Goal: Task Accomplishment & Management: Use online tool/utility

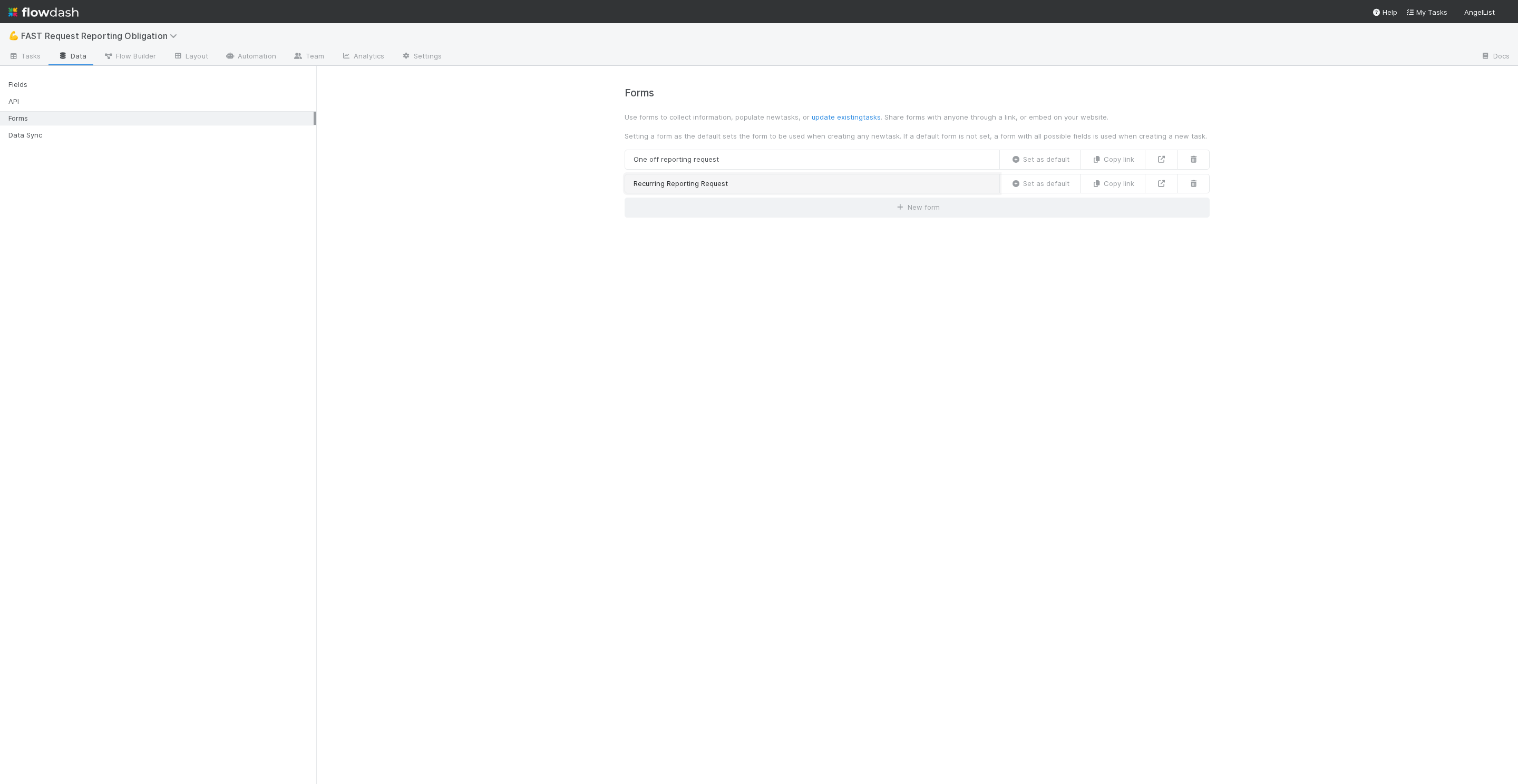
click at [838, 179] on link "Recurring Reporting Request" at bounding box center [812, 184] width 375 height 20
click at [310, 56] on link "Team" at bounding box center [309, 57] width 48 height 17
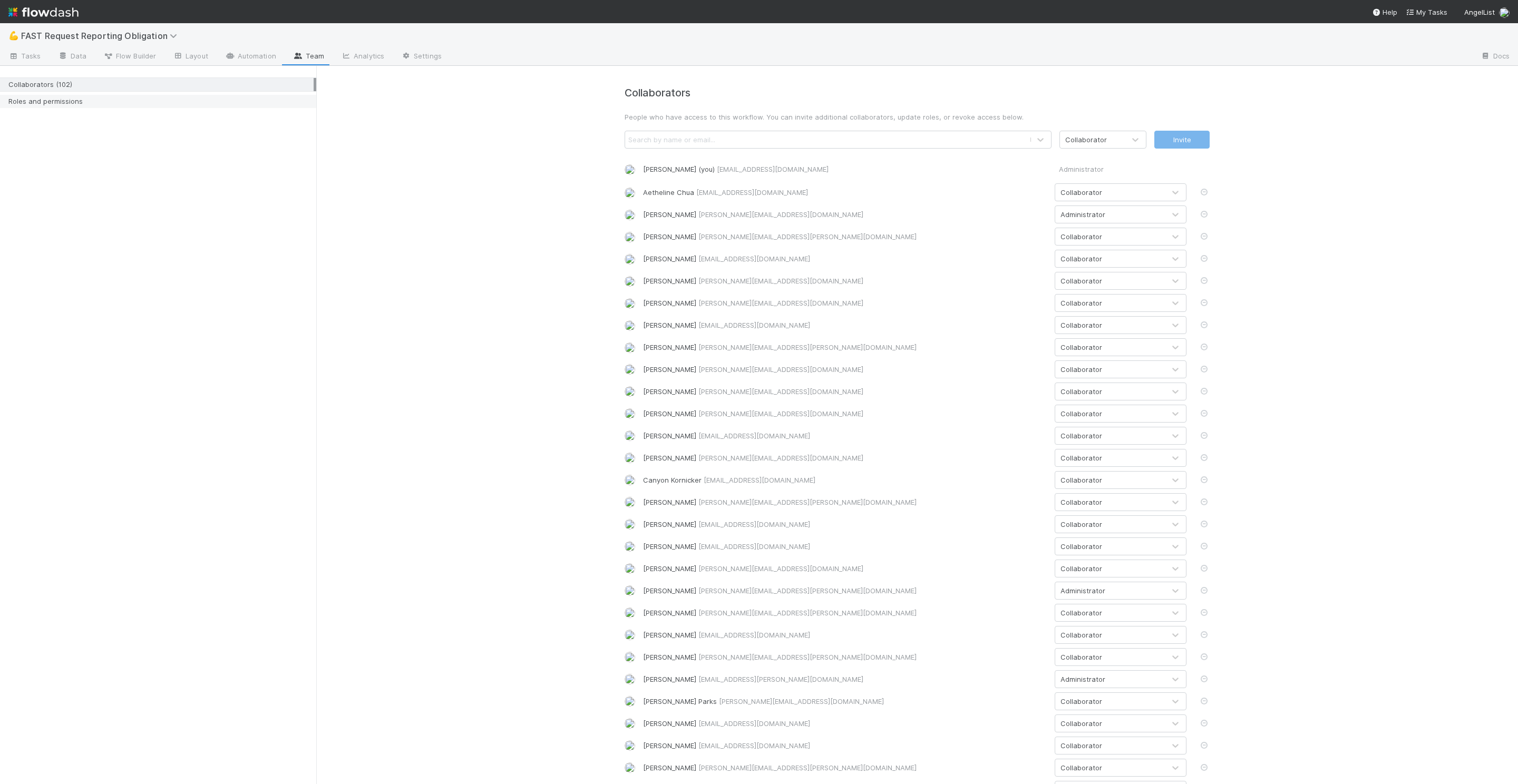
click at [125, 104] on div "Roles and permissions" at bounding box center [160, 101] width 305 height 13
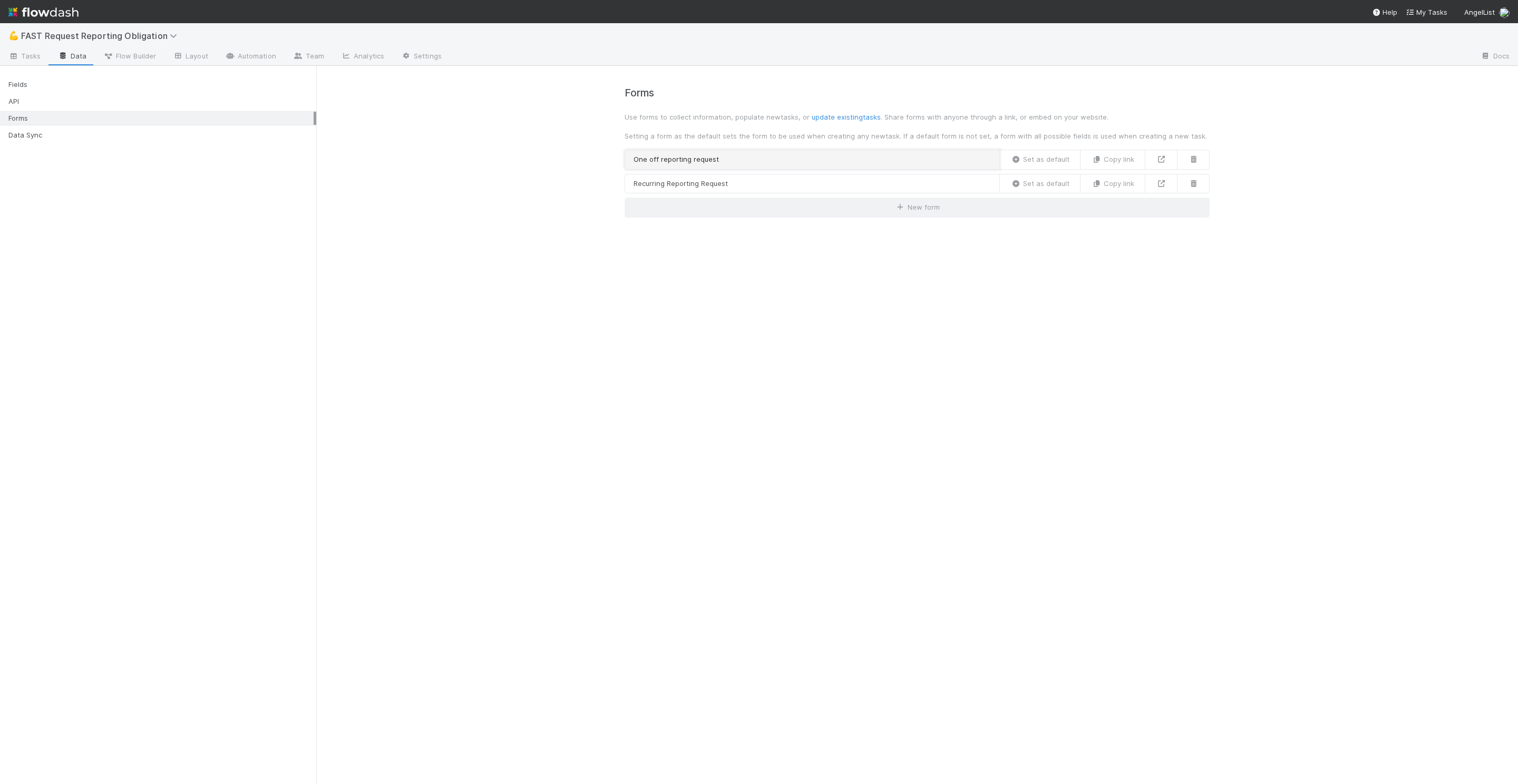
click at [932, 155] on link "One off reporting request" at bounding box center [812, 160] width 375 height 20
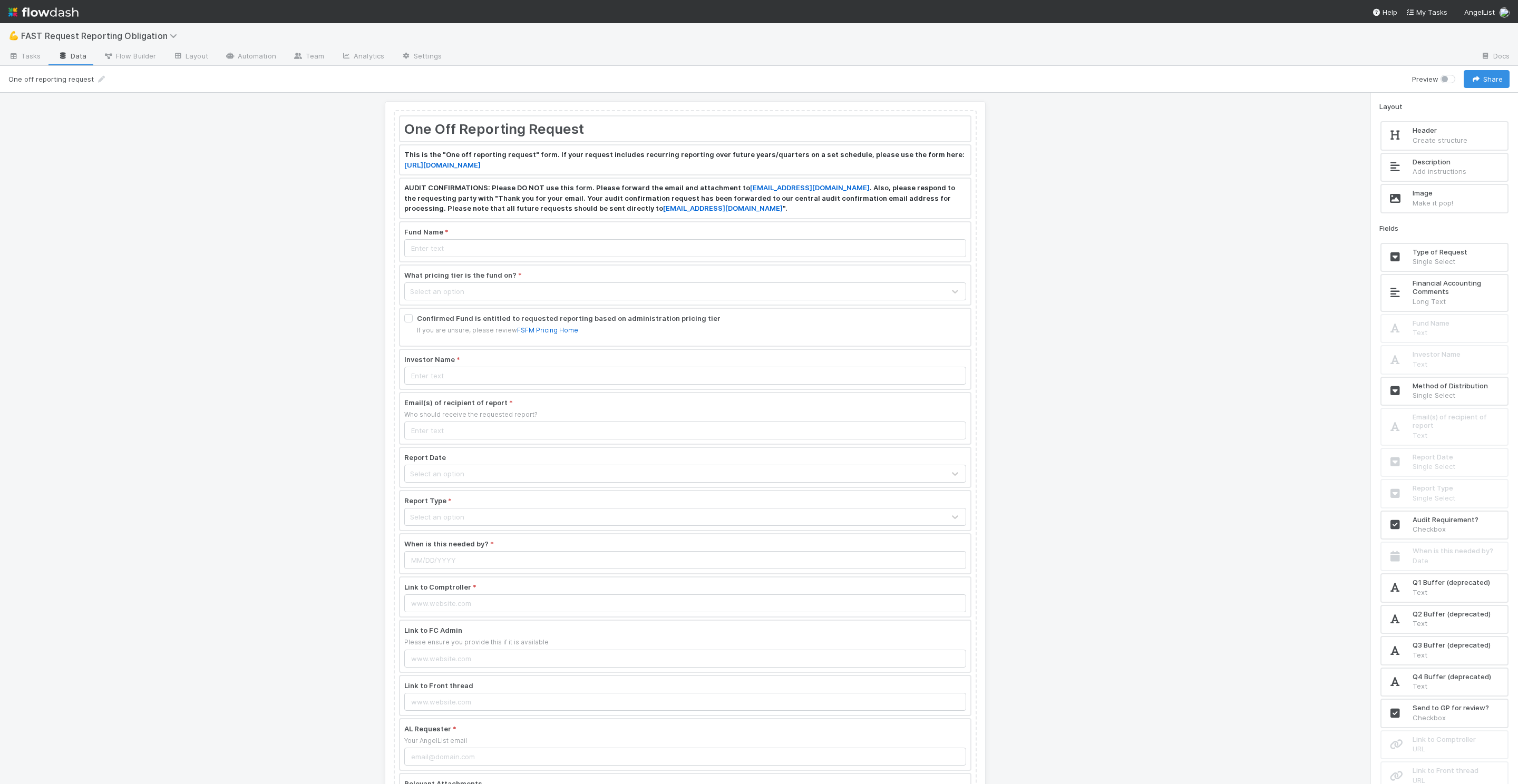
click at [428, 230] on div at bounding box center [685, 241] width 570 height 39
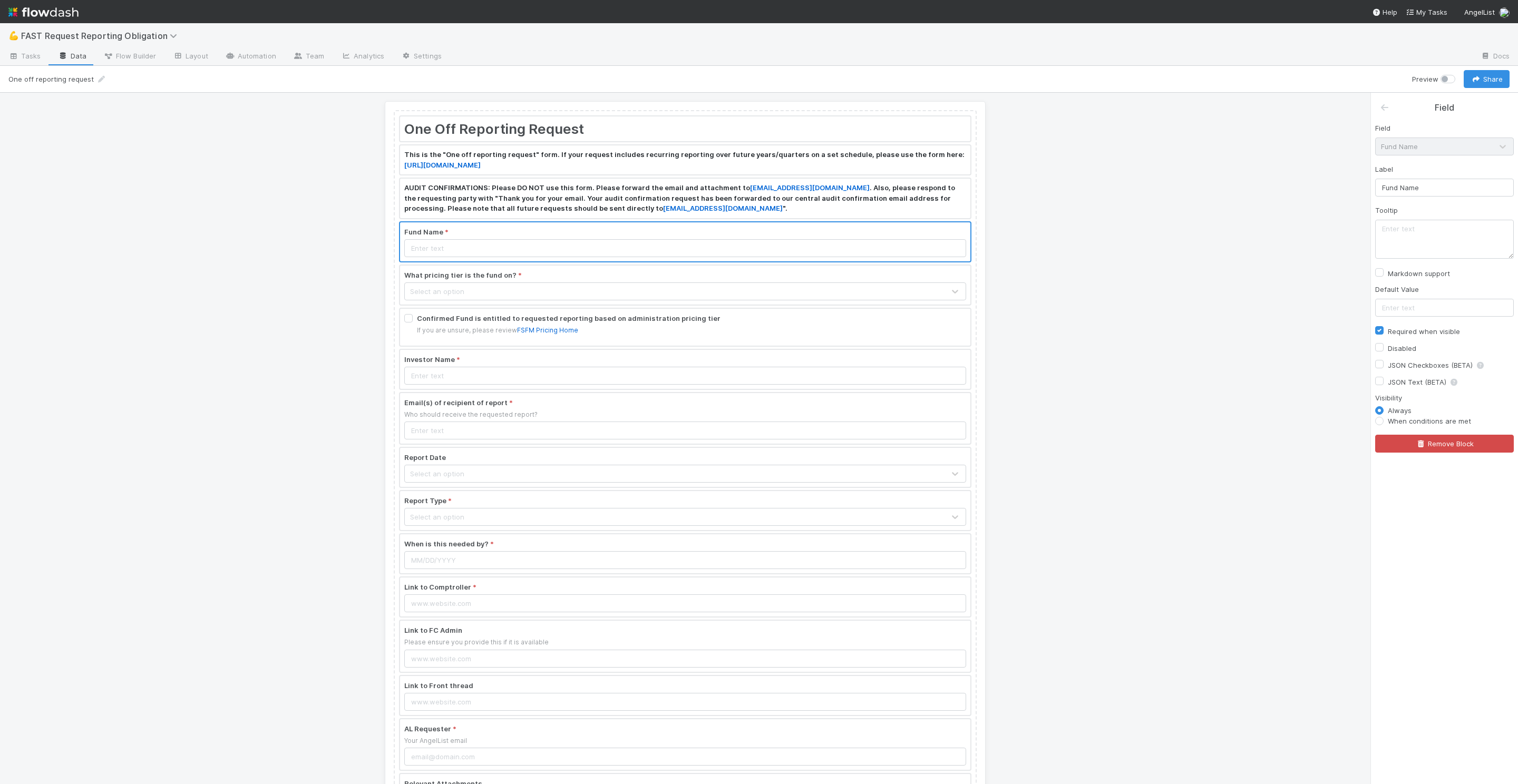
click at [1128, 189] on div "One Off Reporting Request This is the "One off reporting request" form. If your…" at bounding box center [685, 438] width 1370 height 692
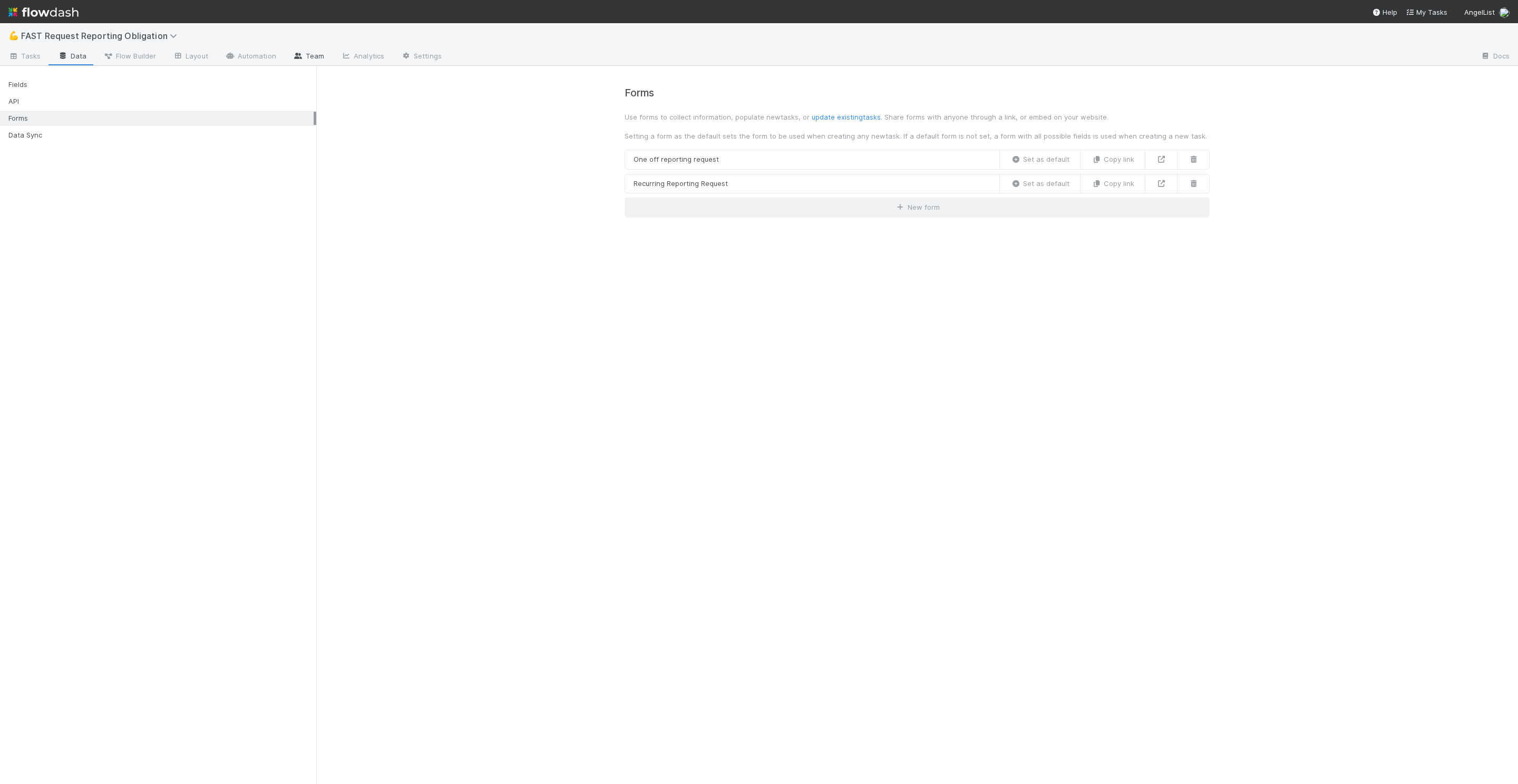
click at [311, 52] on link "Team" at bounding box center [309, 57] width 48 height 17
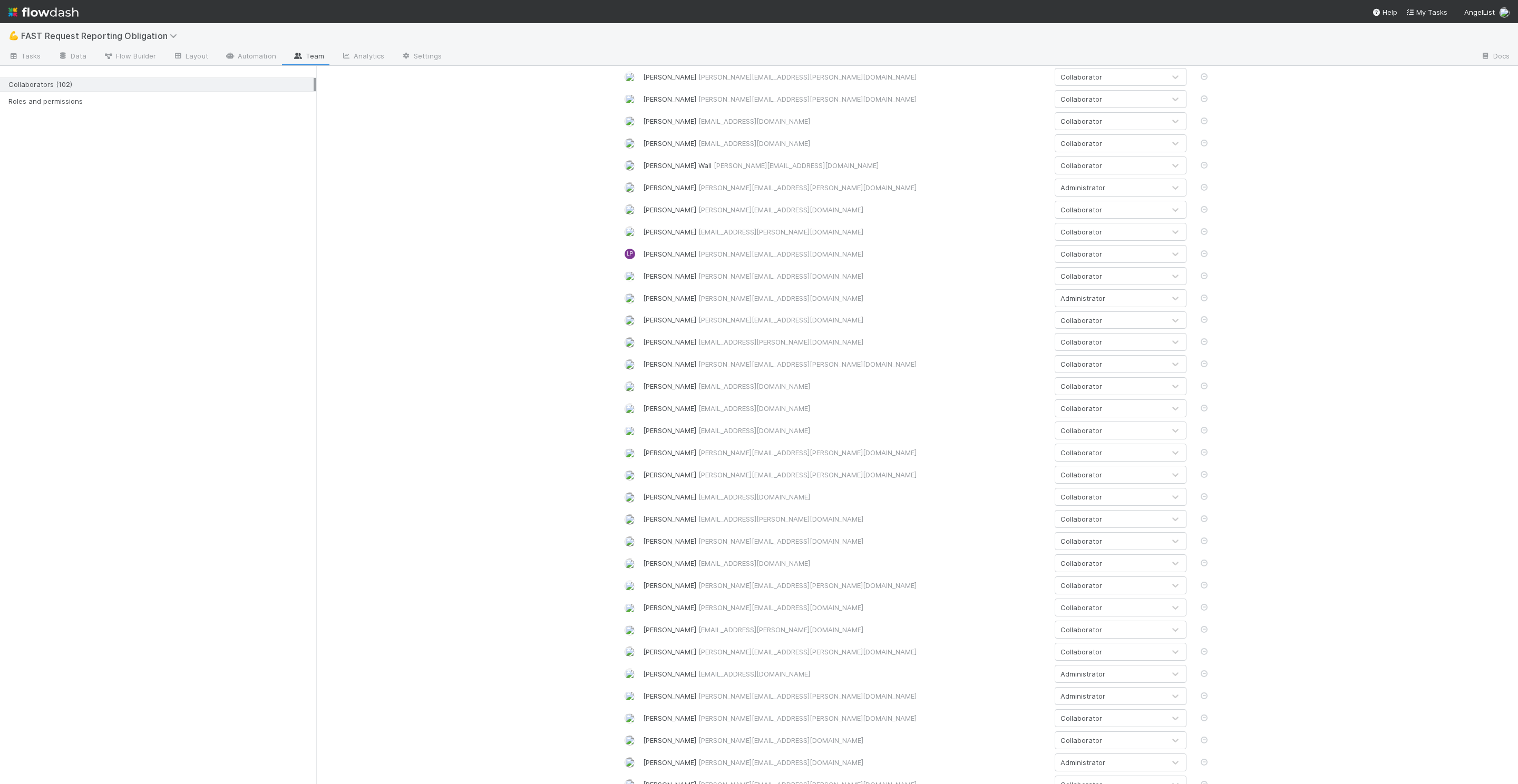
scroll to position [1642, 0]
click at [23, 53] on span "Tasks" at bounding box center [24, 56] width 33 height 11
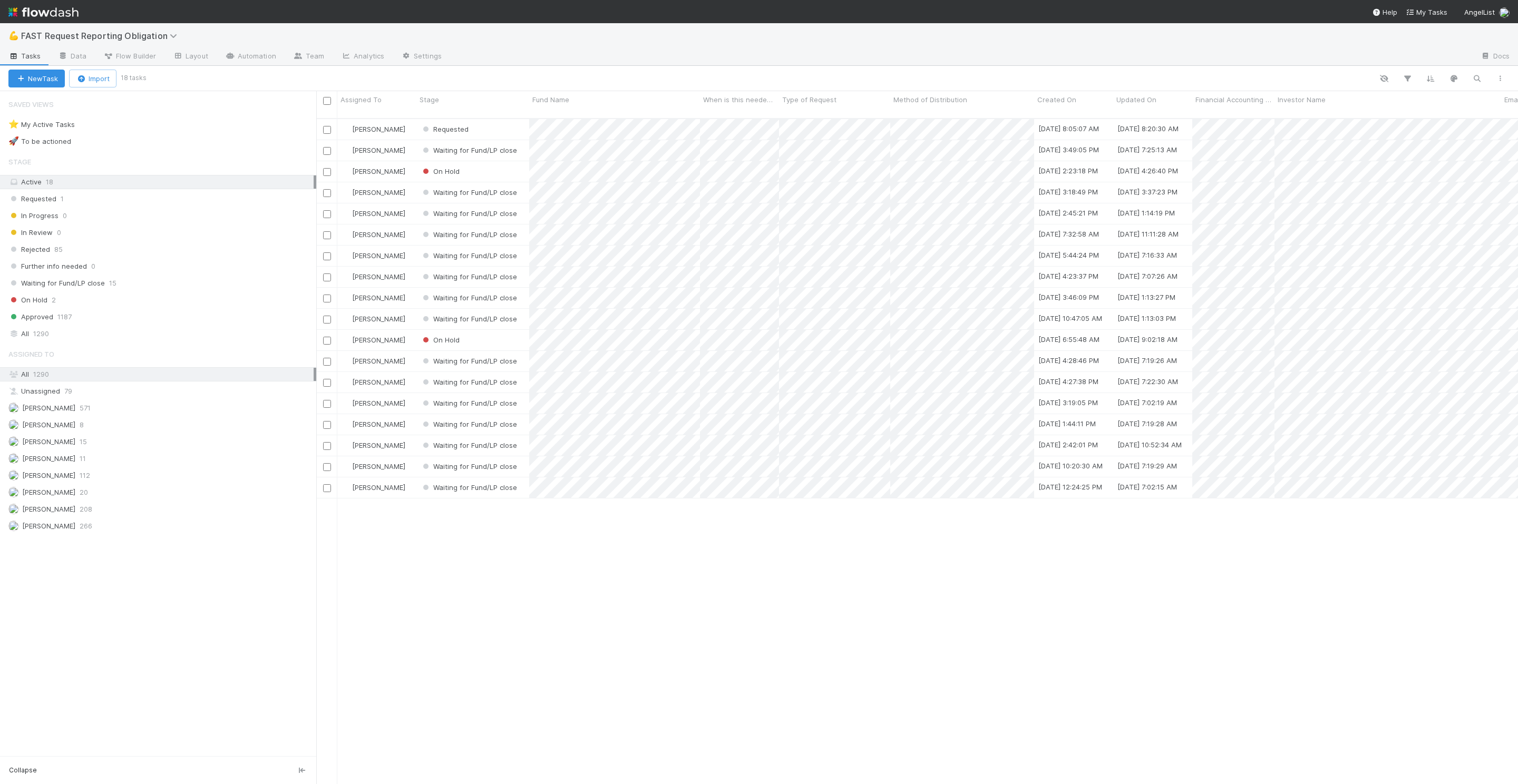
scroll to position [675, 1202]
